Goal: Transaction & Acquisition: Purchase product/service

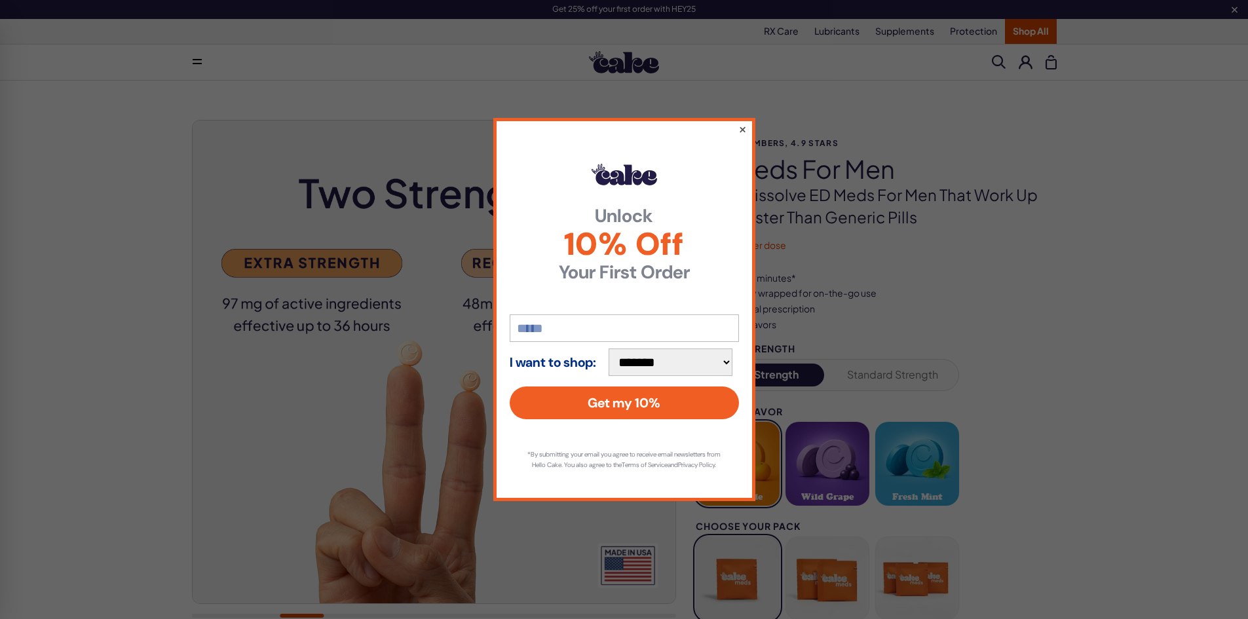
click at [739, 123] on div "**********" at bounding box center [624, 309] width 262 height 383
click at [740, 124] on button "×" at bounding box center [742, 129] width 9 height 16
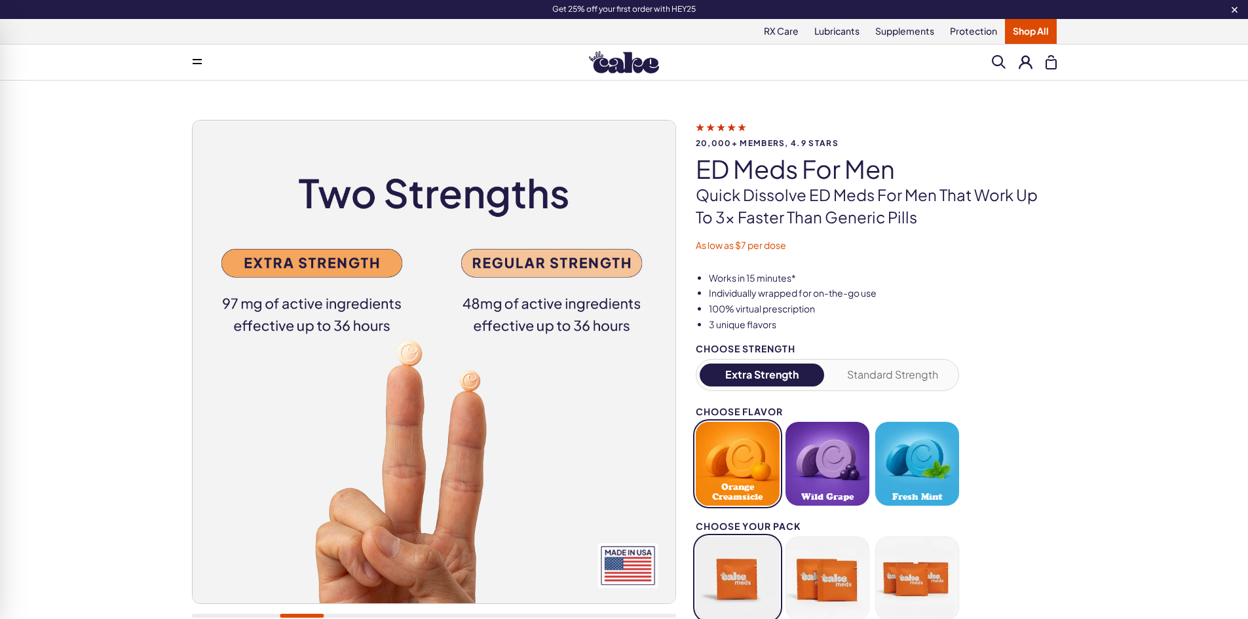
click at [191, 66] on button at bounding box center [197, 62] width 26 height 26
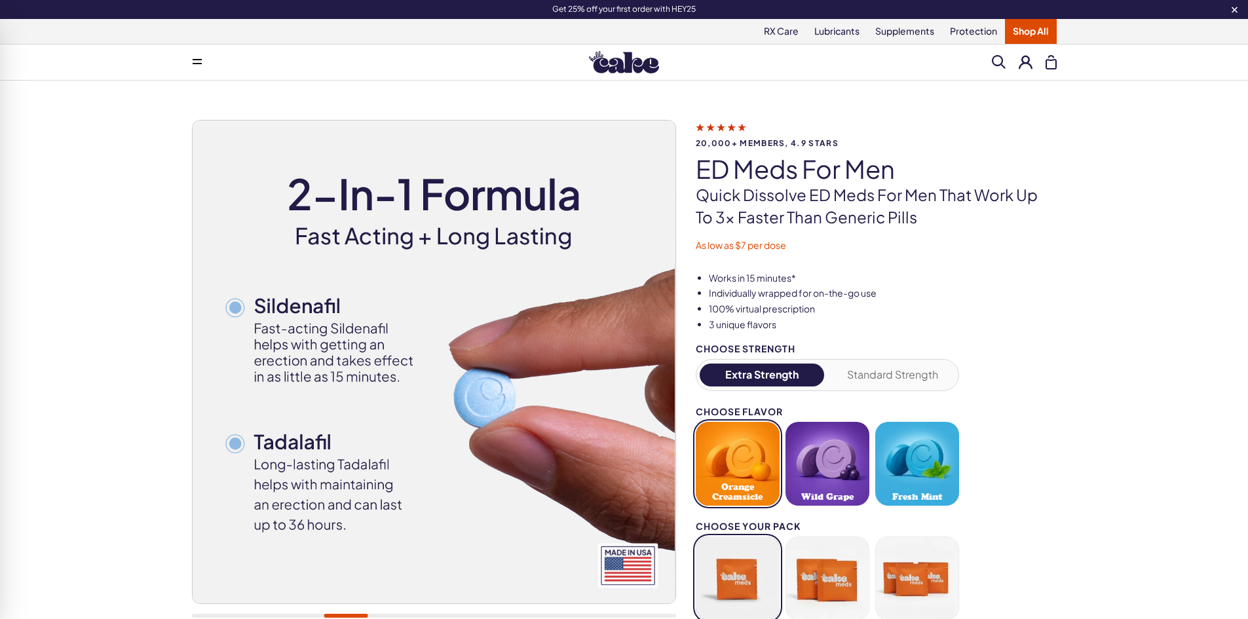
click at [375, 66] on div "Menu Everything For Him For Her RX Care - ES" at bounding box center [624, 62] width 943 height 26
click at [202, 64] on button at bounding box center [197, 62] width 26 height 26
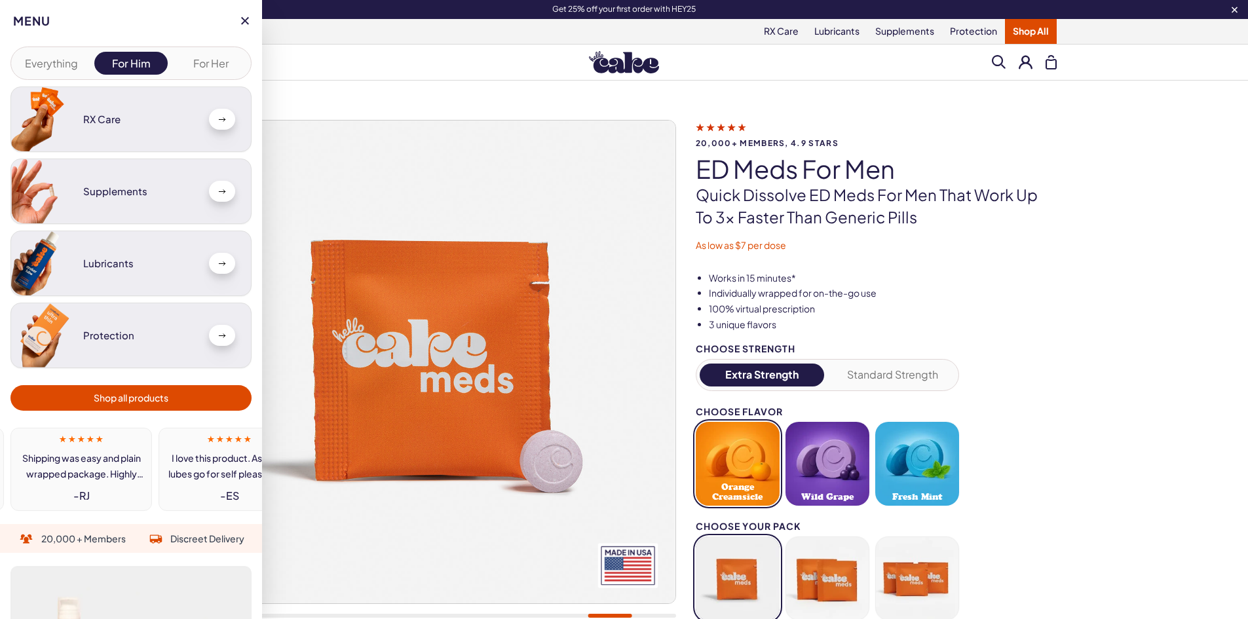
click at [50, 70] on button "Everything" at bounding box center [51, 63] width 74 height 23
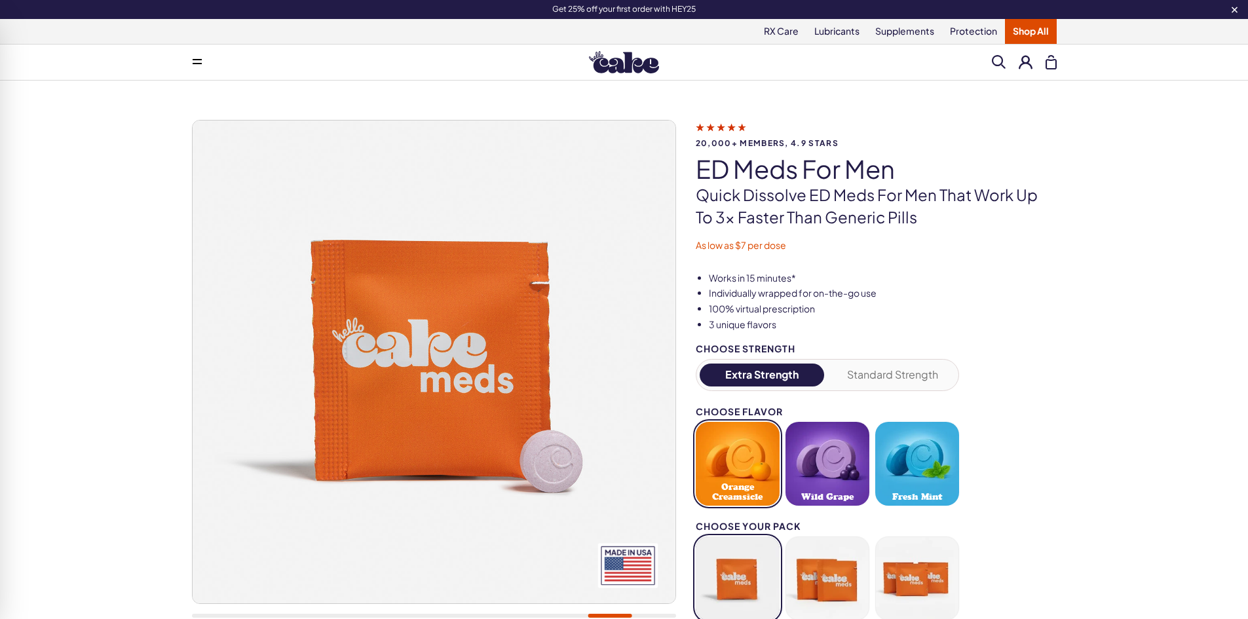
click at [290, 61] on div "Menu Everything For Him For Her RX Care - SC" at bounding box center [624, 62] width 943 height 26
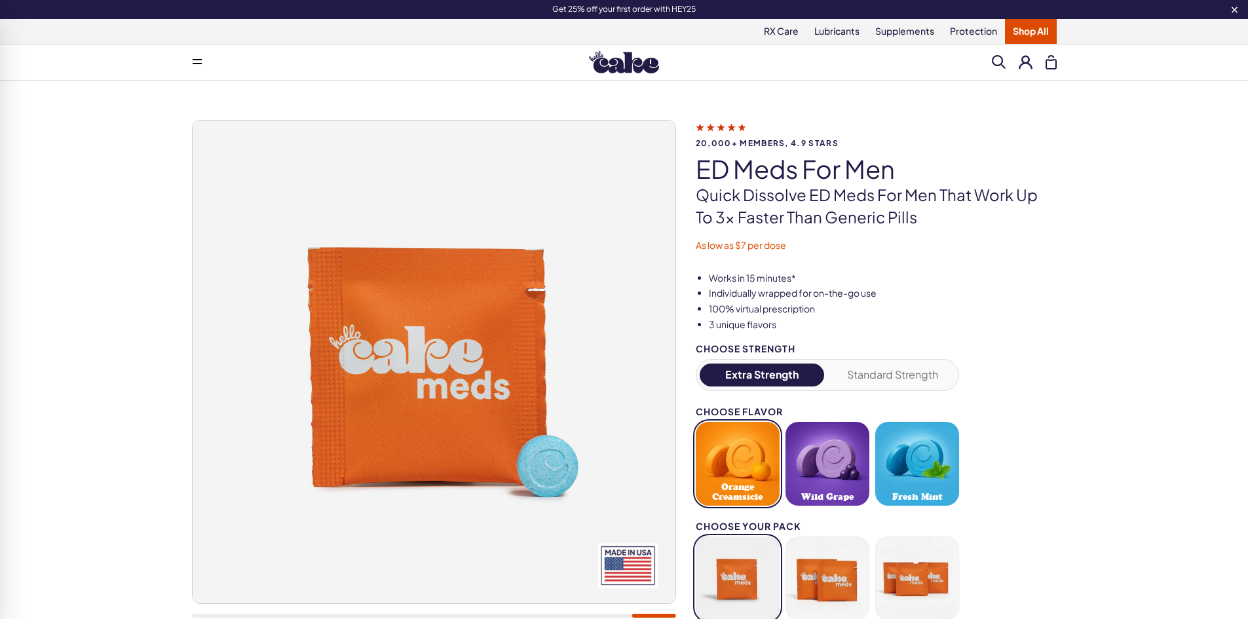
click at [196, 56] on button at bounding box center [197, 62] width 26 height 26
click at [552, 7] on div "Get 25% off your first order with HEY25" at bounding box center [624, 9] width 943 height 10
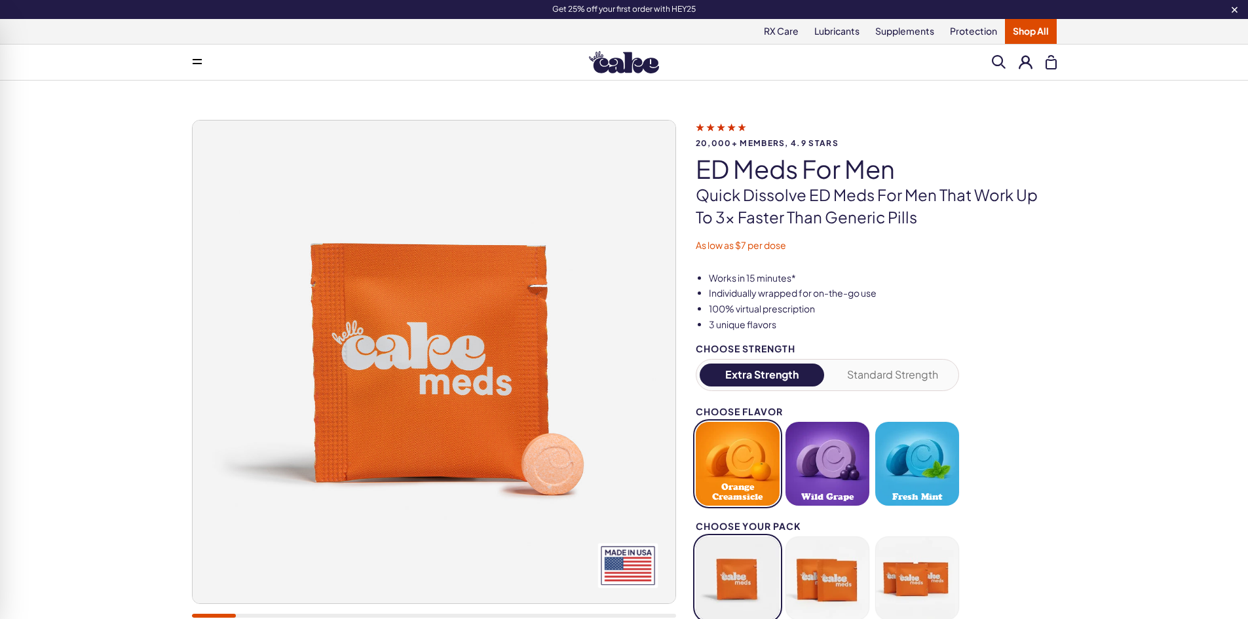
click at [1047, 33] on link "Shop All" at bounding box center [1031, 31] width 52 height 25
